Goal: Ask a question

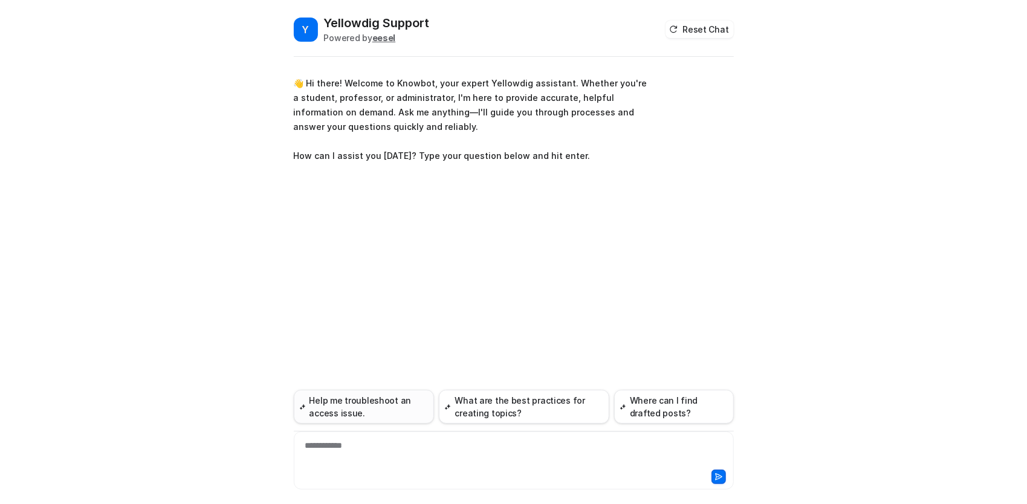
click at [359, 400] on button "Help me troubleshoot an access issue." at bounding box center [364, 407] width 141 height 34
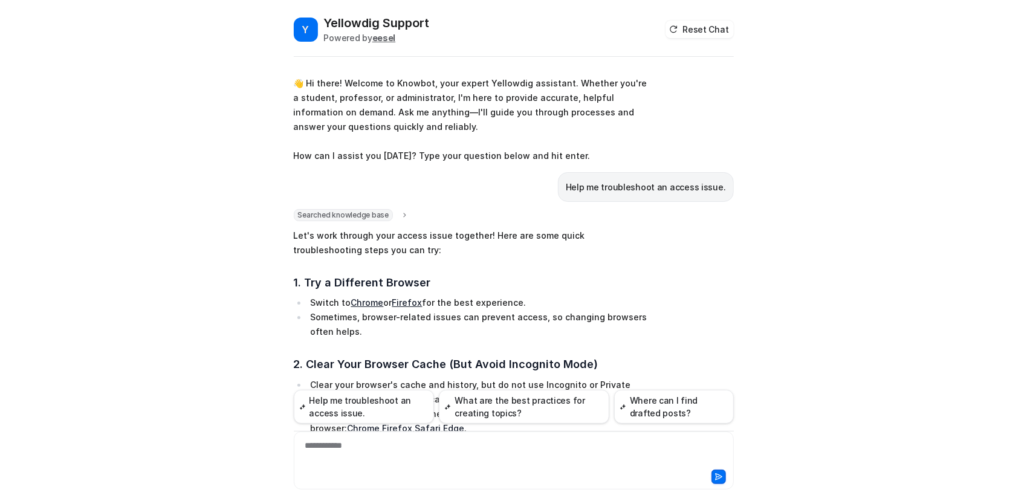
scroll to position [444, 0]
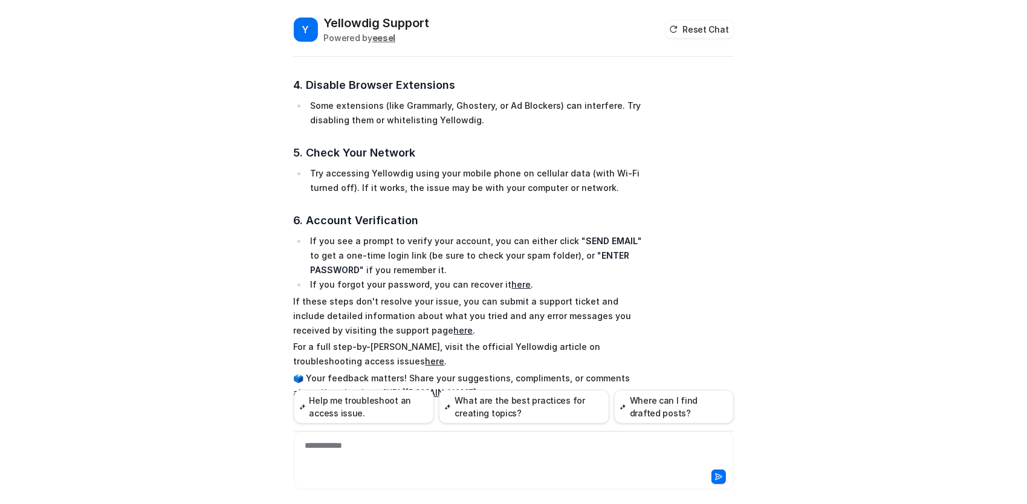
click at [333, 441] on div "**********" at bounding box center [514, 454] width 435 height 28
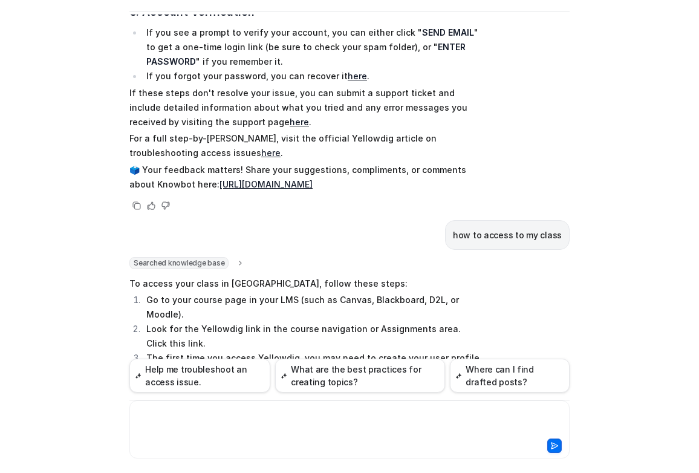
scroll to position [801, 0]
